Goal: Task Accomplishment & Management: Use online tool/utility

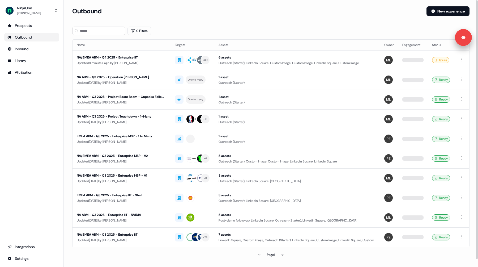
click at [26, 38] on div "Outbound" at bounding box center [31, 37] width 49 height 5
click at [25, 26] on div "Prospects" at bounding box center [31, 25] width 49 height 5
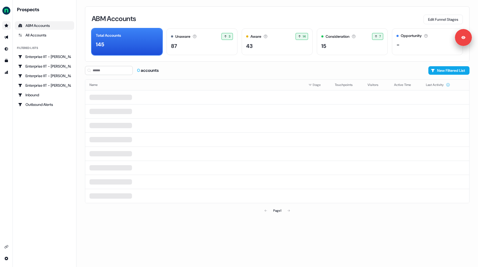
click at [23, 40] on div "Prospects ABM Accounts All Accounts Filtered lists Enterprise IIT - [PERSON_NAM…" at bounding box center [44, 57] width 59 height 102
click at [22, 35] on icon "All accounts" at bounding box center [20, 35] width 4 height 4
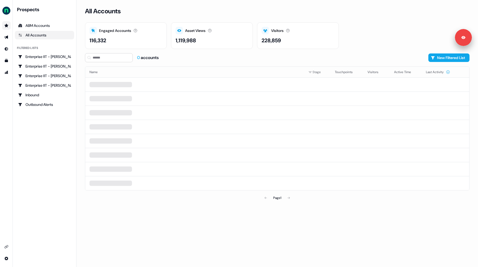
drag, startPoint x: 33, startPoint y: 127, endPoint x: 33, endPoint y: 130, distance: 2.9
click at [33, 127] on div "Prospects ABM Accounts All Accounts Filtered lists Enterprise IIT - [PERSON_NAM…" at bounding box center [44, 133] width 59 height 254
click at [36, 98] on link "Inbound" at bounding box center [44, 95] width 59 height 8
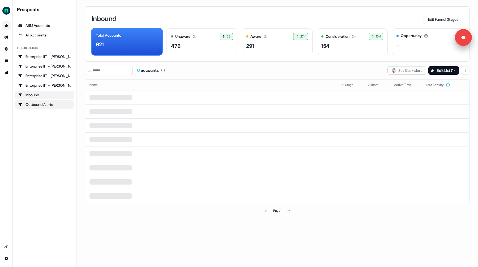
click at [34, 105] on div "Outbound Alerts" at bounding box center [44, 104] width 53 height 5
click at [42, 136] on div "Prospects ABM Accounts All Accounts Filtered lists Enterprise IIT - [PERSON_NAM…" at bounding box center [44, 133] width 59 height 254
click at [42, 128] on div "Prospects ABM Accounts All Accounts Filtered lists Enterprise IIT - [PERSON_NAM…" at bounding box center [44, 133] width 59 height 254
click at [32, 97] on div "Inbound" at bounding box center [44, 94] width 53 height 5
click at [41, 103] on div "Outbound Alerts" at bounding box center [44, 104] width 53 height 5
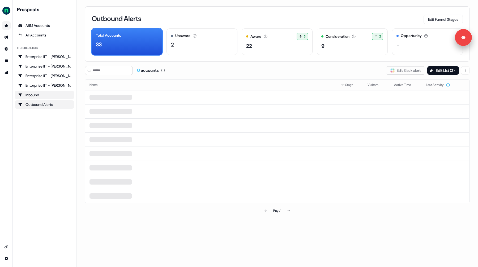
click at [41, 93] on div "Inbound" at bounding box center [44, 94] width 53 height 5
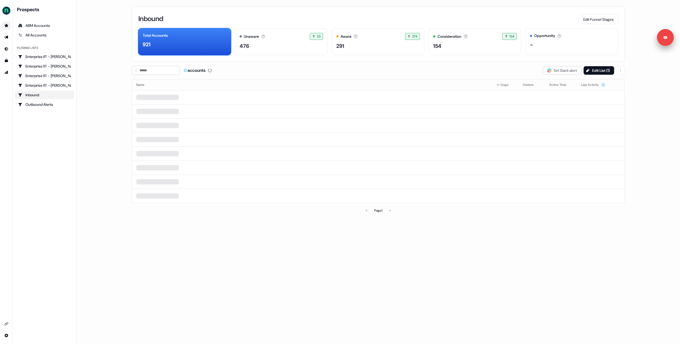
drag, startPoint x: 96, startPoint y: 50, endPoint x: 77, endPoint y: 42, distance: 20.7
click at [96, 50] on main "Loading... Inbound Edit Funnel Stages Total Accounts 921 Unaware The default st…" at bounding box center [377, 172] width 603 height 344
click at [100, 36] on main "Loading... Inbound Edit Funnel Stages Total Accounts 921 Unaware The default st…" at bounding box center [377, 172] width 603 height 344
click at [108, 35] on main "Loading... Inbound Edit Funnel Stages Total Accounts 921 Unaware The default st…" at bounding box center [377, 172] width 603 height 344
drag, startPoint x: 130, startPoint y: 47, endPoint x: 154, endPoint y: 47, distance: 24.2
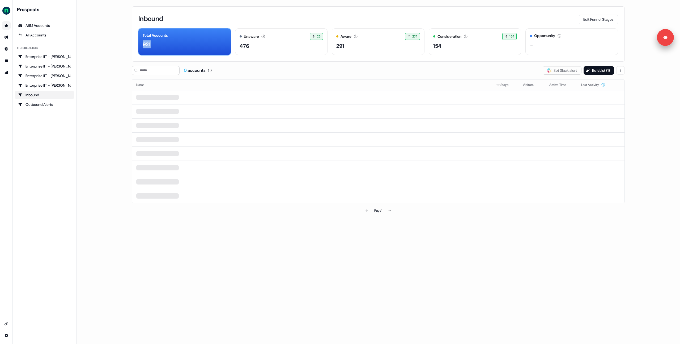
click at [154, 47] on div "Inbound Edit Funnel Stages Total Accounts 921 Unaware The default stage all acc…" at bounding box center [378, 172] width 510 height 344
click at [4, 37] on icon "Go to outbound experience" at bounding box center [6, 37] width 4 height 4
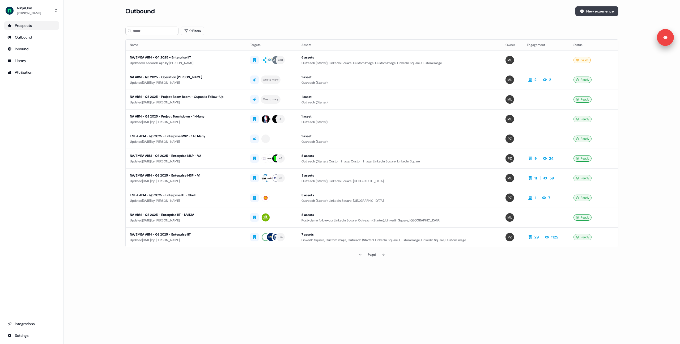
click at [478, 12] on button "New experience" at bounding box center [596, 11] width 43 height 10
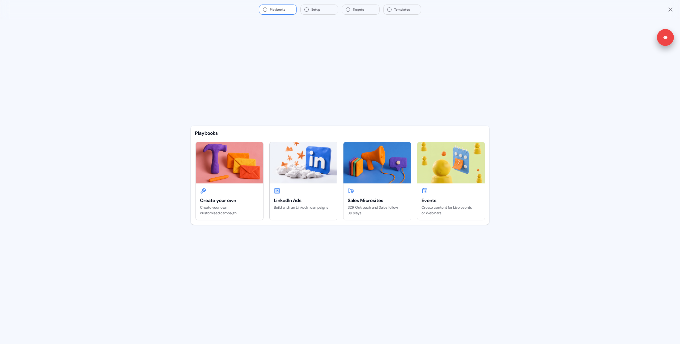
click at [478, 4] on div "Playbooks Setup Targets Templates" at bounding box center [340, 9] width 680 height 19
click at [478, 8] on icon "Close" at bounding box center [670, 9] width 6 height 6
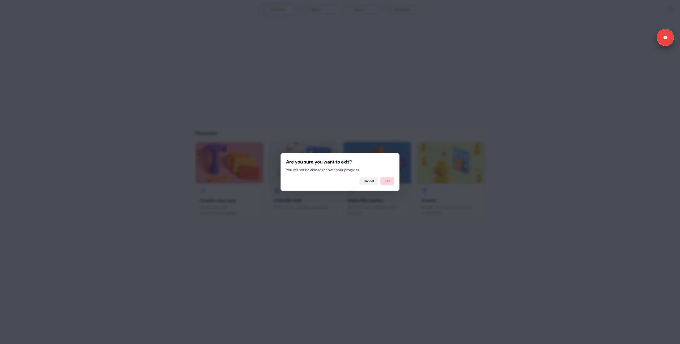
click at [388, 183] on button "Exit" at bounding box center [387, 181] width 14 height 8
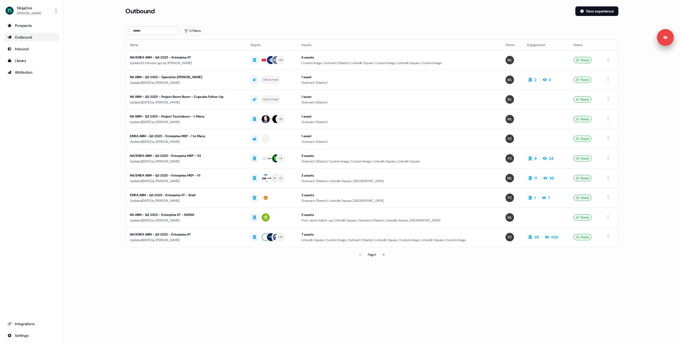
click at [93, 71] on main "Loading... Outbound New experience 0 Filters Name Targets Assets Owner Engageme…" at bounding box center [372, 140] width 616 height 268
click at [37, 9] on button "NinjaOne [PERSON_NAME]" at bounding box center [31, 10] width 55 height 13
click at [32, 43] on div "Logout" at bounding box center [31, 44] width 50 height 10
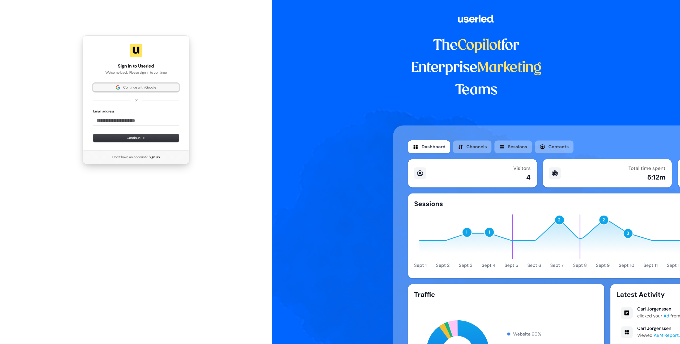
click at [126, 88] on span "Continue with Google" at bounding box center [139, 87] width 33 height 5
